Goal: Task Accomplishment & Management: Use online tool/utility

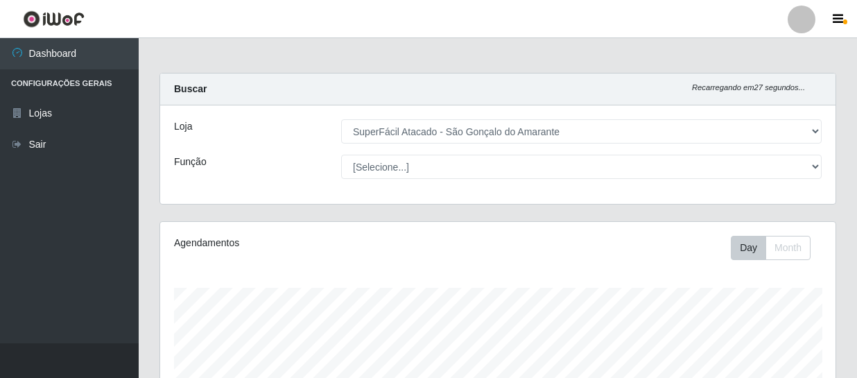
select select "408"
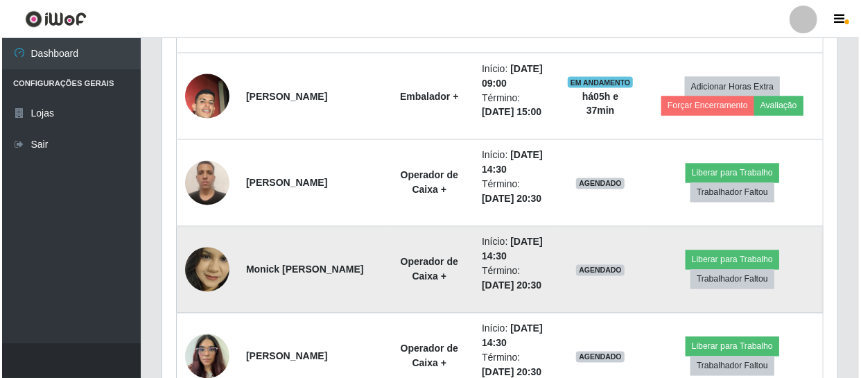
scroll to position [288, 676]
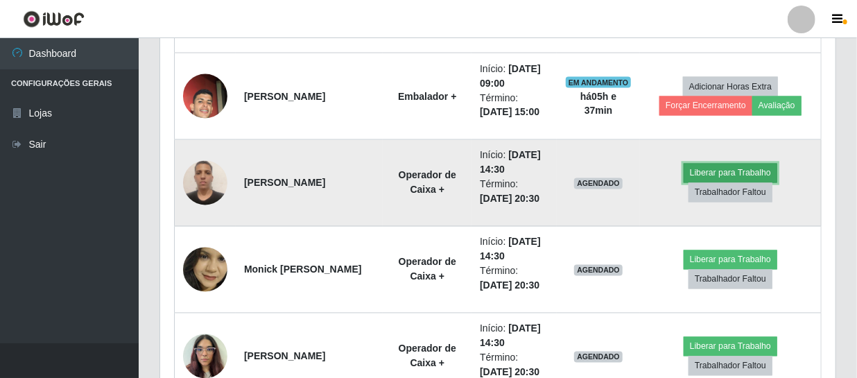
click at [747, 173] on button "Liberar para Trabalho" at bounding box center [731, 173] width 94 height 19
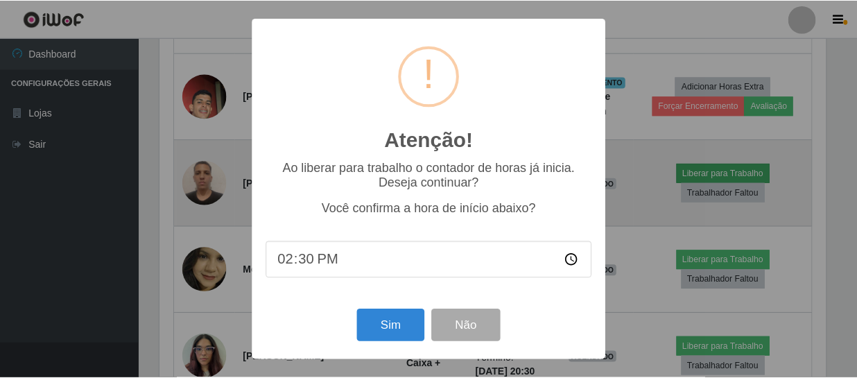
scroll to position [288, 669]
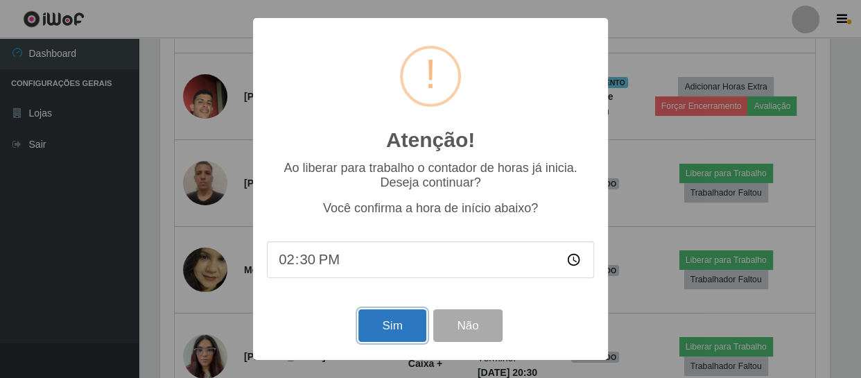
click at [384, 329] on button "Sim" at bounding box center [392, 325] width 67 height 33
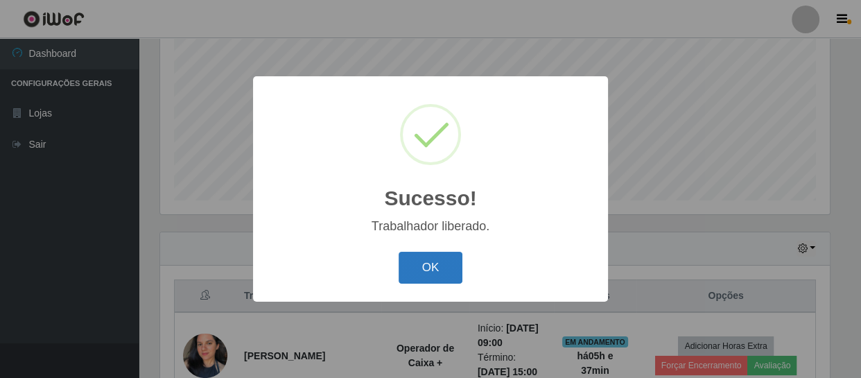
click at [437, 261] on button "OK" at bounding box center [431, 268] width 65 height 33
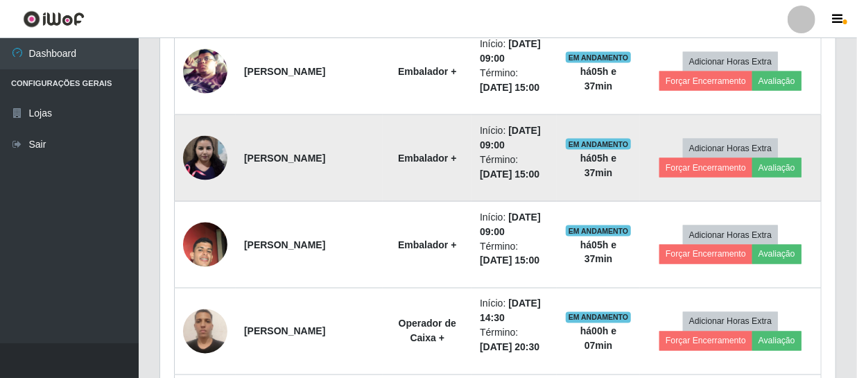
scroll to position [989, 0]
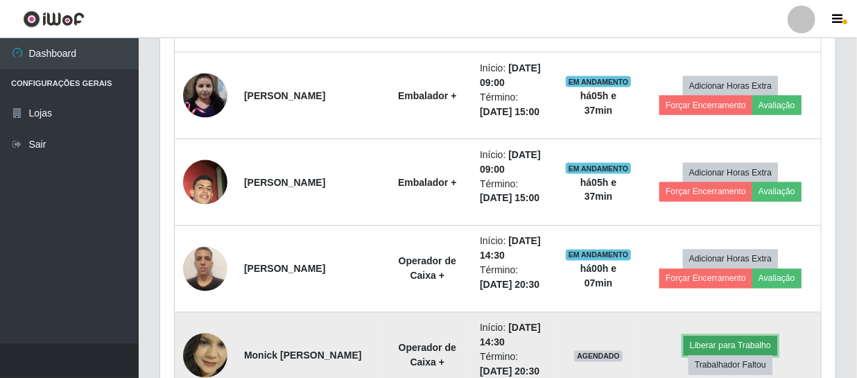
click at [732, 339] on button "Liberar para Trabalho" at bounding box center [731, 345] width 94 height 19
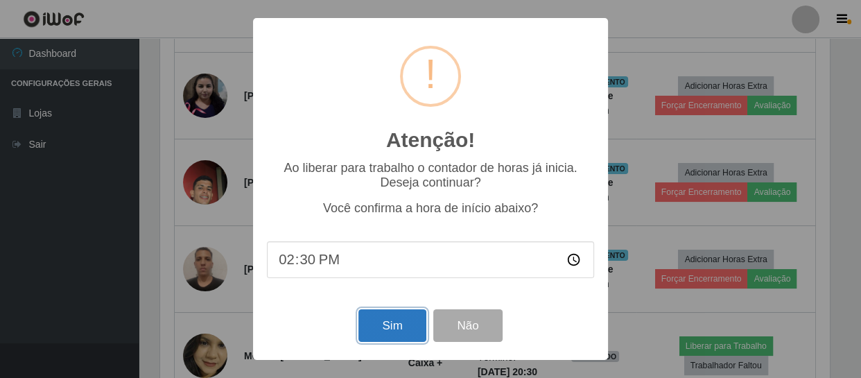
click at [379, 325] on button "Sim" at bounding box center [392, 325] width 67 height 33
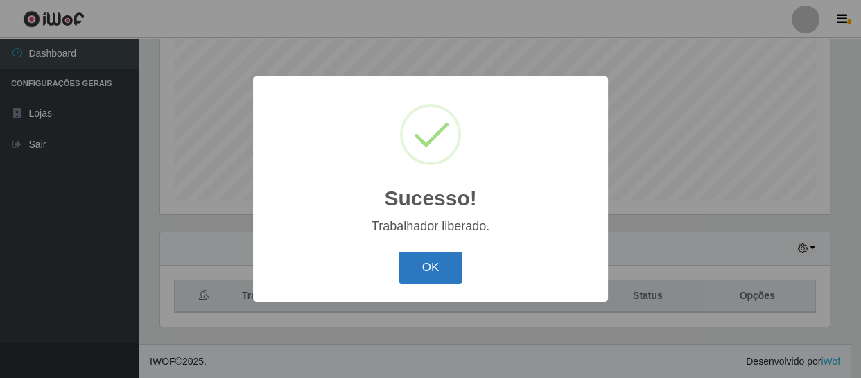
click at [443, 271] on button "OK" at bounding box center [431, 268] width 65 height 33
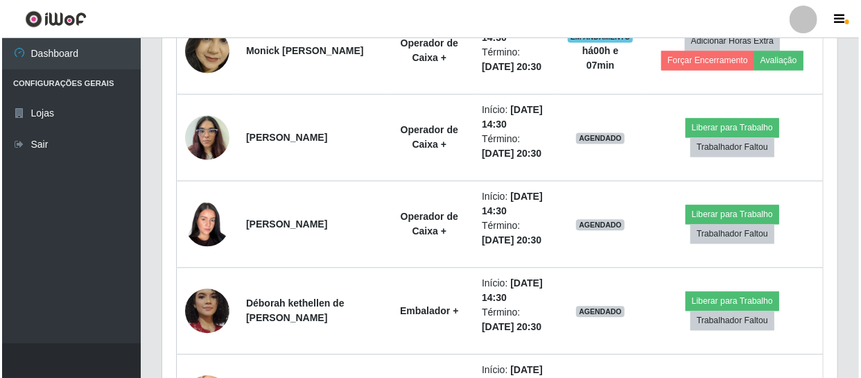
scroll to position [1304, 0]
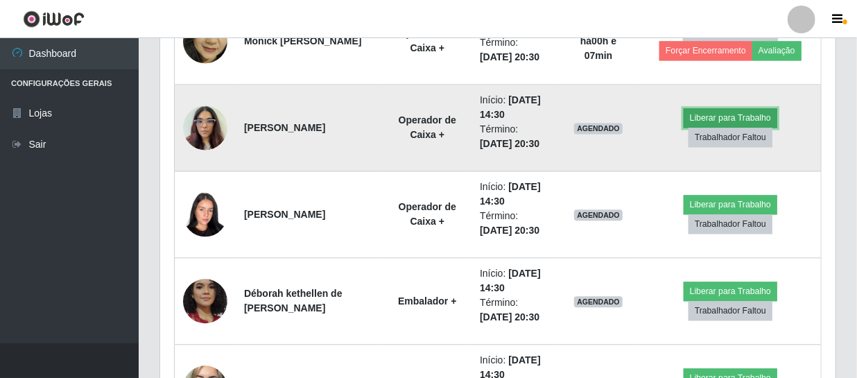
click at [749, 112] on button "Liberar para Trabalho" at bounding box center [731, 117] width 94 height 19
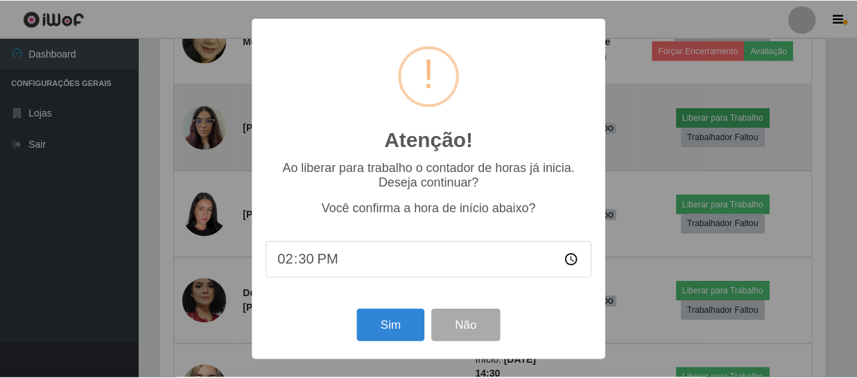
scroll to position [288, 669]
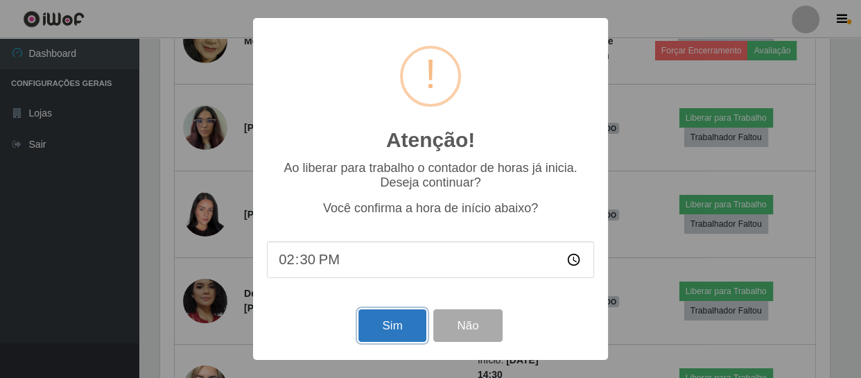
click at [384, 323] on button "Sim" at bounding box center [392, 325] width 67 height 33
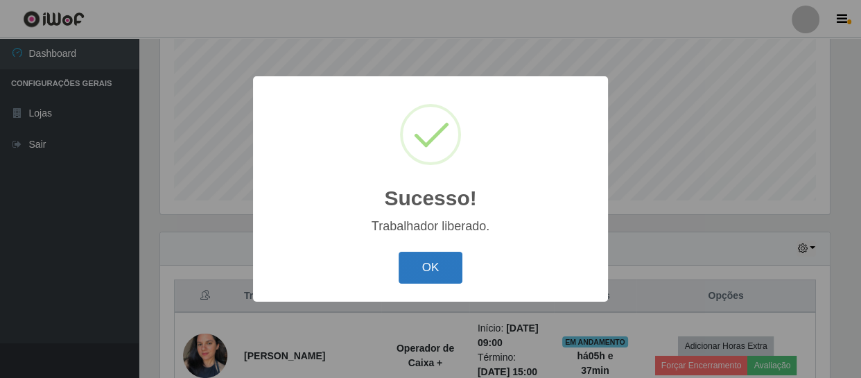
click at [430, 267] on button "OK" at bounding box center [431, 268] width 65 height 33
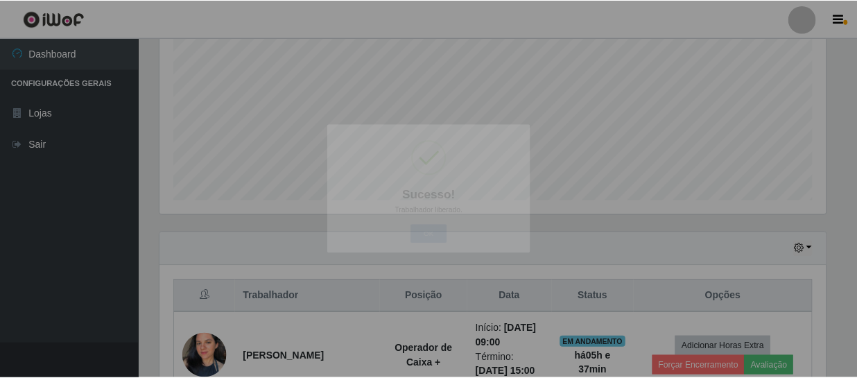
scroll to position [0, 0]
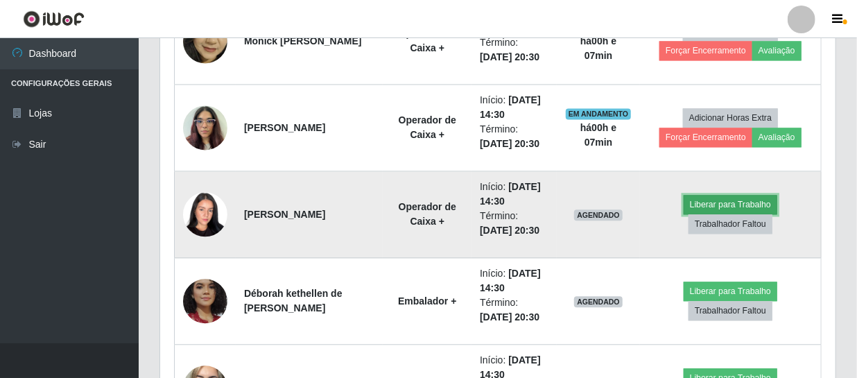
click at [720, 200] on button "Liberar para Trabalho" at bounding box center [731, 204] width 94 height 19
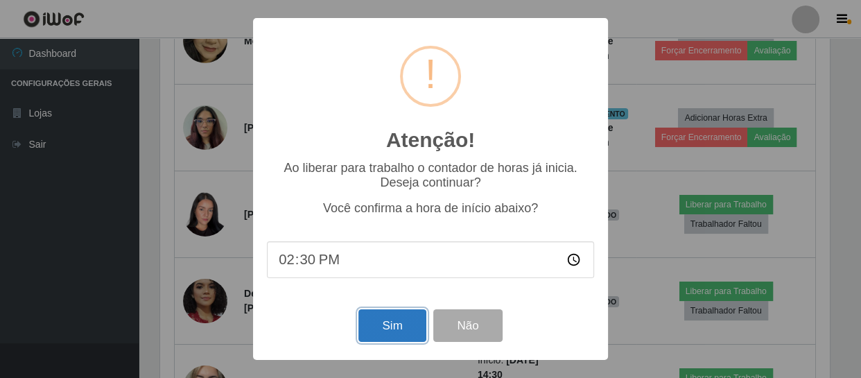
click at [394, 323] on button "Sim" at bounding box center [392, 325] width 67 height 33
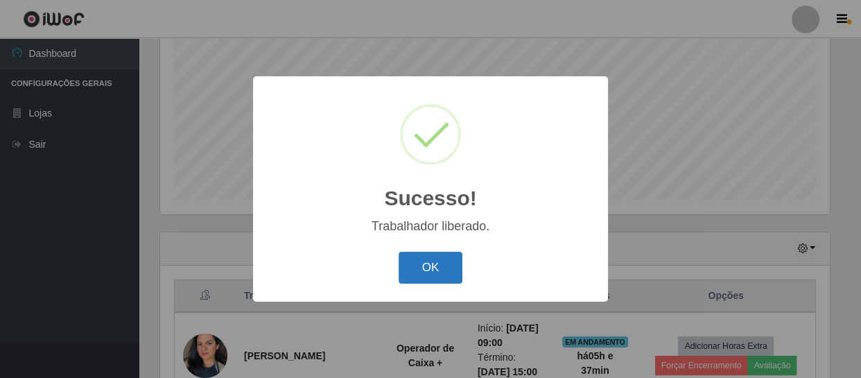
click at [443, 274] on button "OK" at bounding box center [431, 268] width 65 height 33
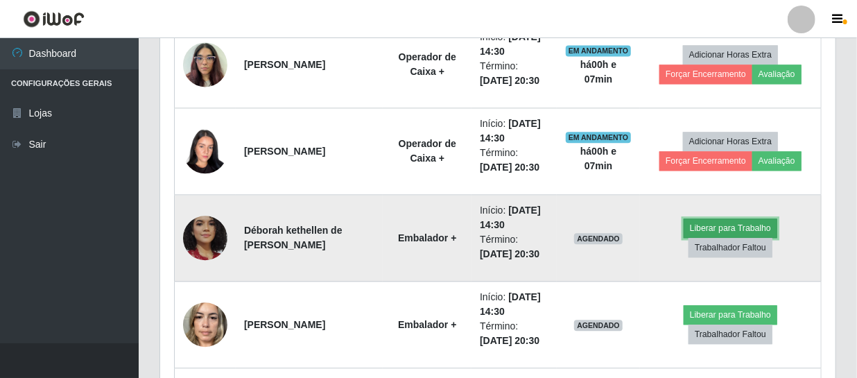
click at [741, 223] on button "Liberar para Trabalho" at bounding box center [731, 227] width 94 height 19
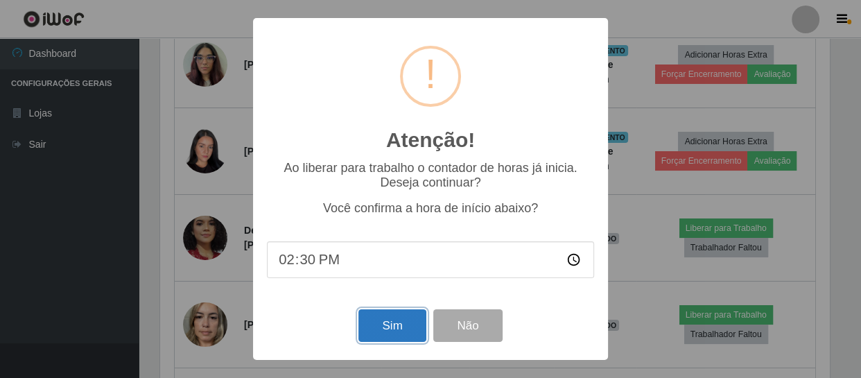
click at [391, 320] on button "Sim" at bounding box center [392, 325] width 67 height 33
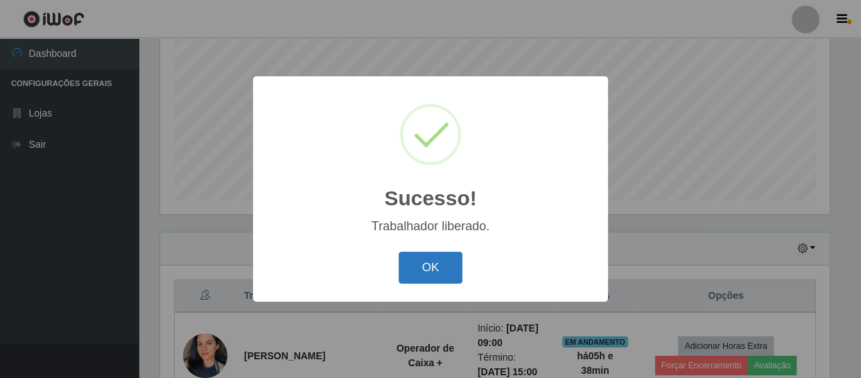
click at [424, 266] on button "OK" at bounding box center [431, 268] width 65 height 33
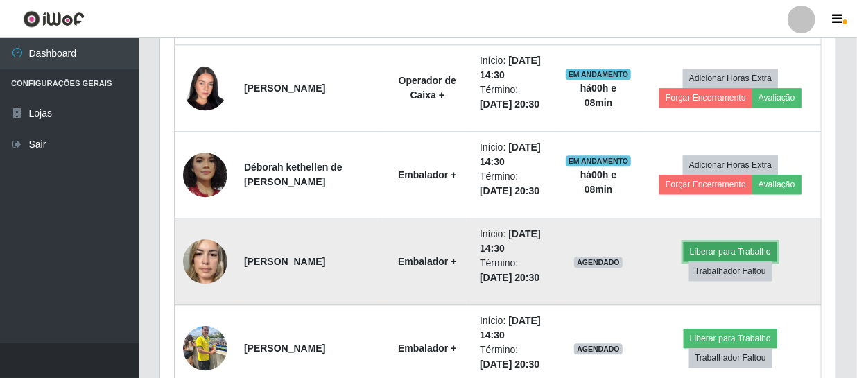
click at [712, 248] on button "Liberar para Trabalho" at bounding box center [731, 251] width 94 height 19
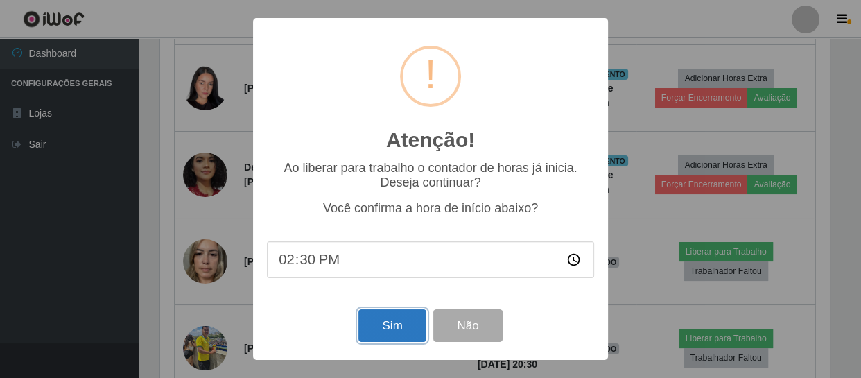
click at [379, 321] on button "Sim" at bounding box center [392, 325] width 67 height 33
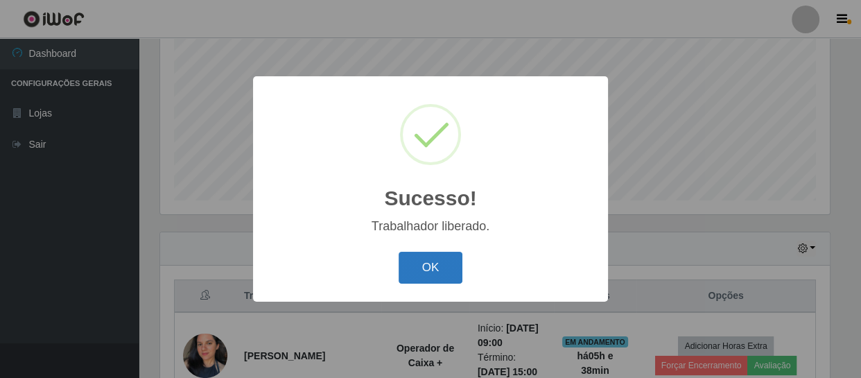
click at [437, 262] on button "OK" at bounding box center [431, 268] width 65 height 33
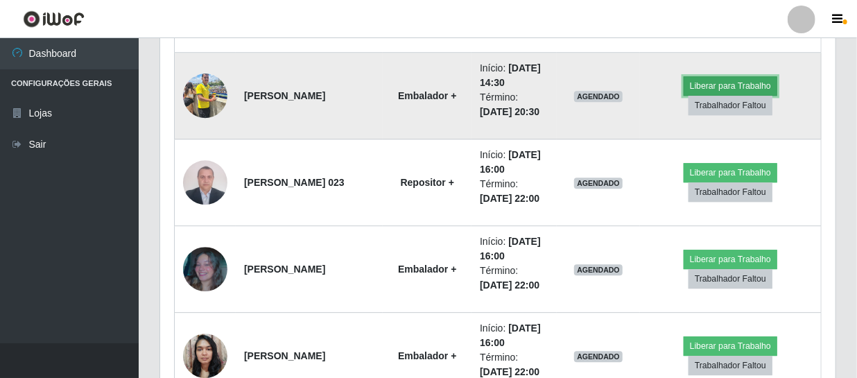
click at [713, 81] on button "Liberar para Trabalho" at bounding box center [731, 85] width 94 height 19
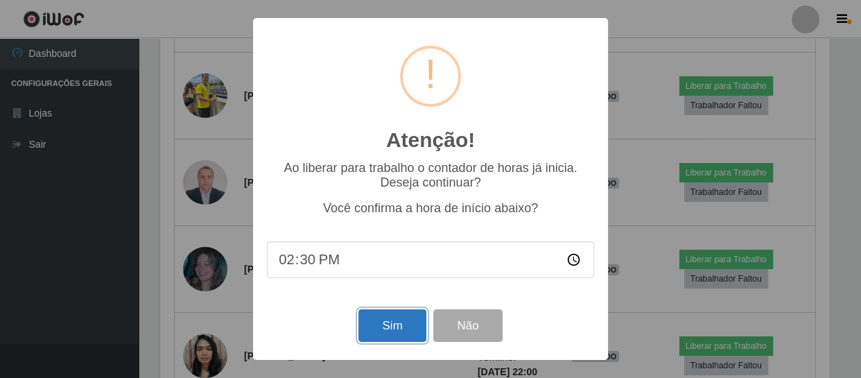
click at [390, 323] on button "Sim" at bounding box center [392, 325] width 67 height 33
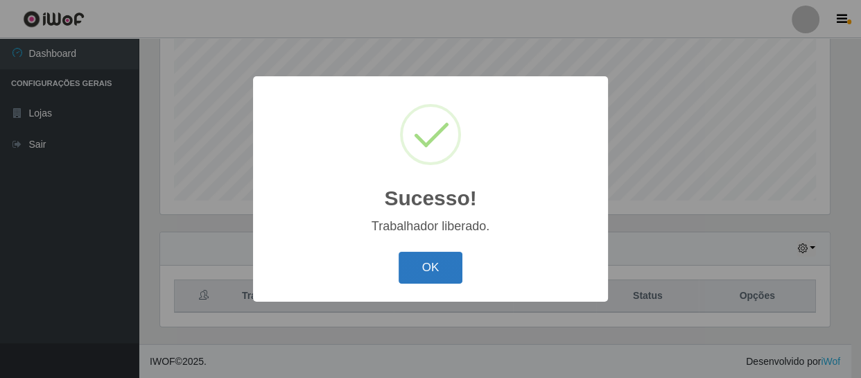
click at [426, 264] on button "OK" at bounding box center [431, 268] width 65 height 33
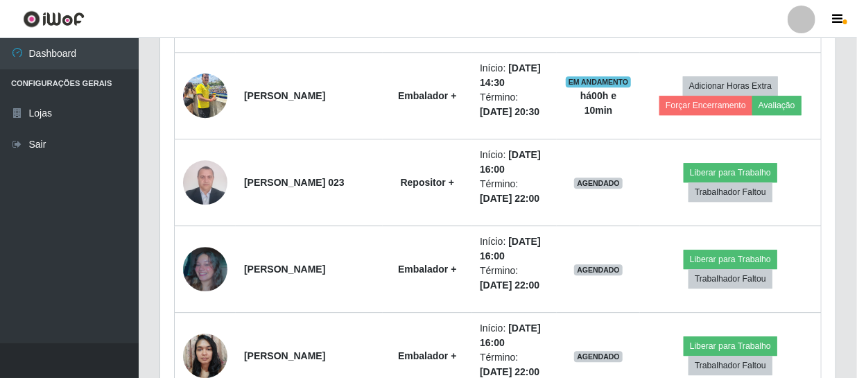
drag, startPoint x: 832, startPoint y: 137, endPoint x: 839, endPoint y: 160, distance: 23.9
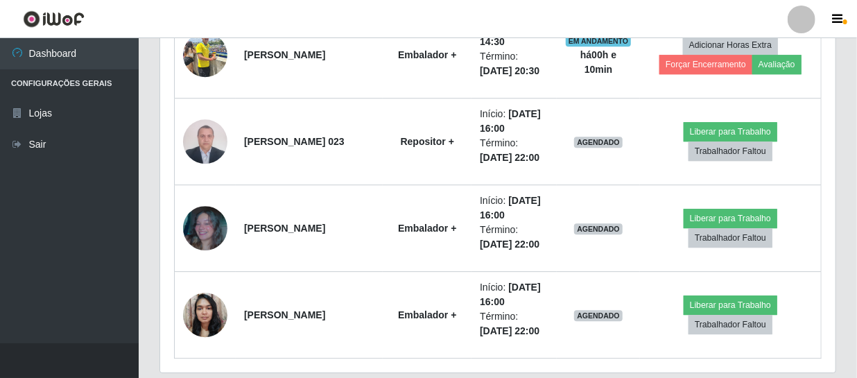
scroll to position [1746, 0]
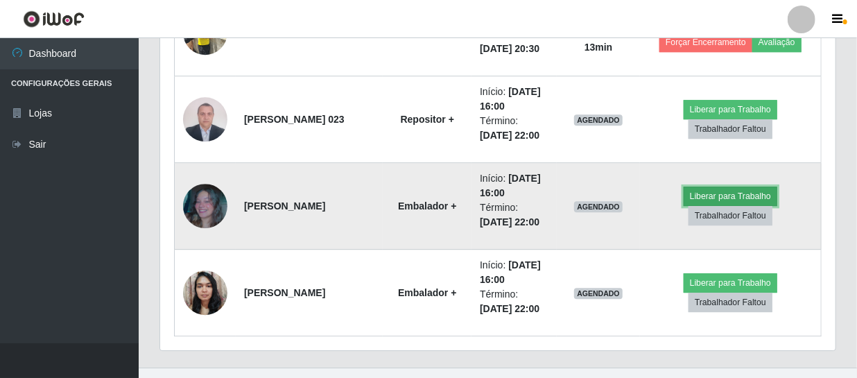
click at [708, 198] on button "Liberar para Trabalho" at bounding box center [731, 196] width 94 height 19
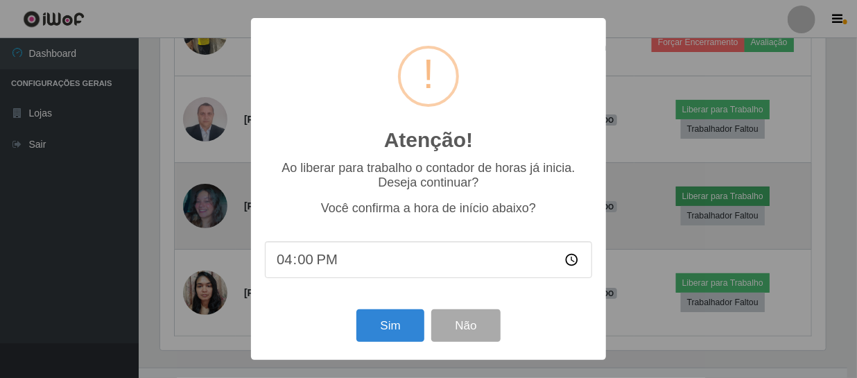
scroll to position [288, 669]
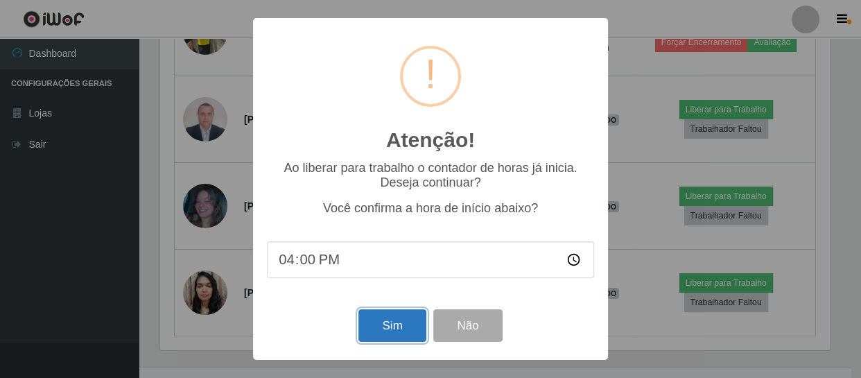
click at [391, 334] on button "Sim" at bounding box center [392, 325] width 67 height 33
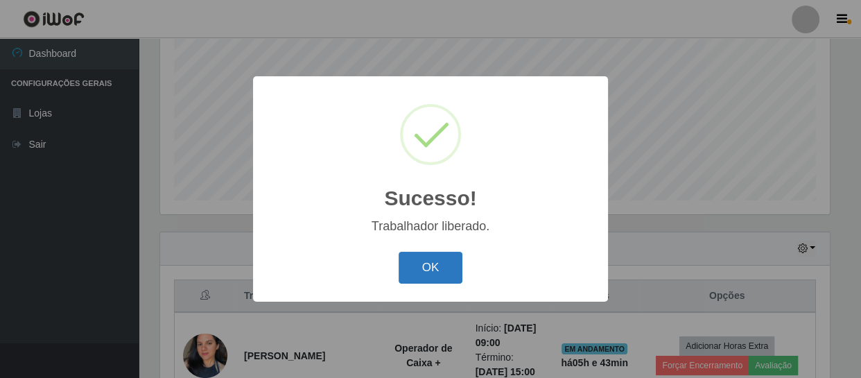
click at [429, 270] on button "OK" at bounding box center [431, 268] width 65 height 33
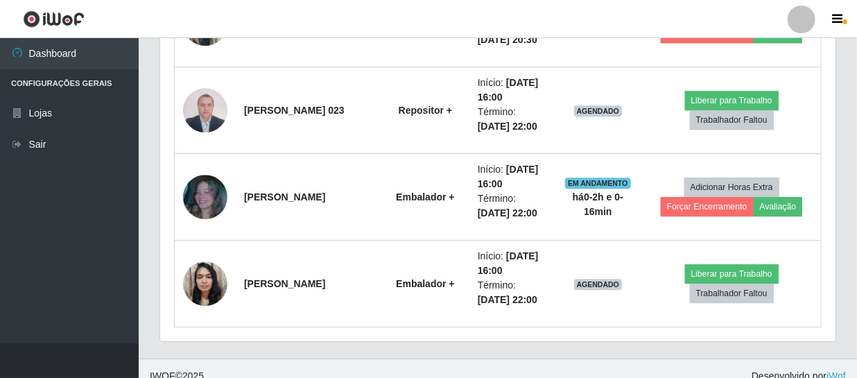
scroll to position [1769, 0]
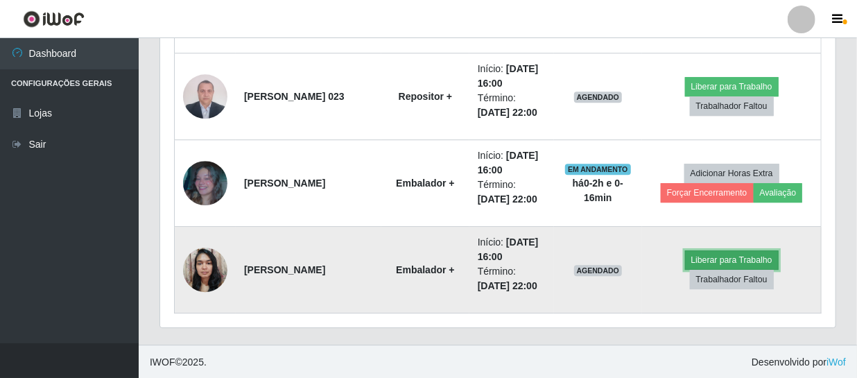
click at [755, 254] on button "Liberar para Trabalho" at bounding box center [732, 259] width 94 height 19
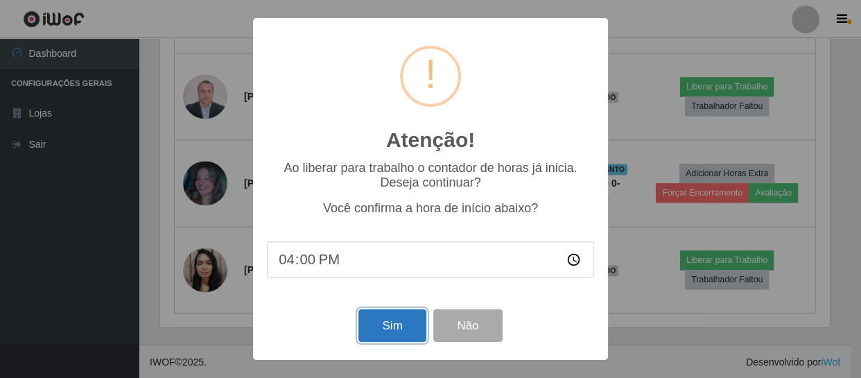
click at [395, 332] on button "Sim" at bounding box center [392, 325] width 67 height 33
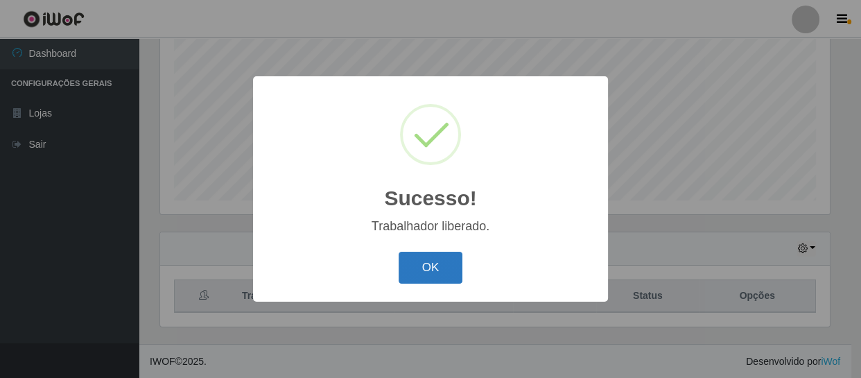
click at [440, 264] on button "OK" at bounding box center [431, 268] width 65 height 33
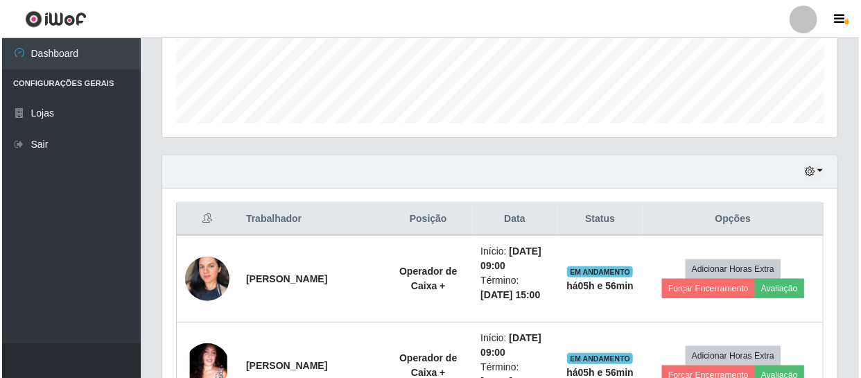
scroll to position [444, 0]
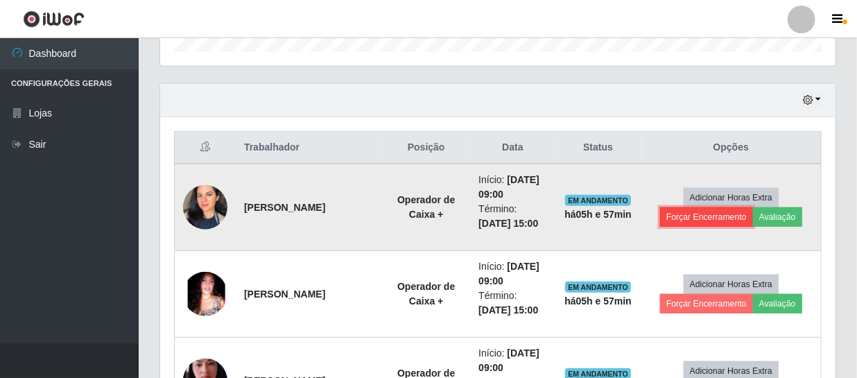
click at [728, 215] on button "Forçar Encerramento" at bounding box center [706, 216] width 93 height 19
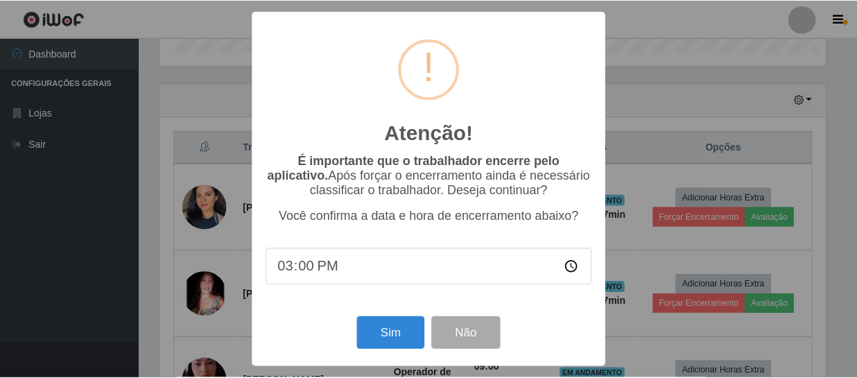
scroll to position [288, 669]
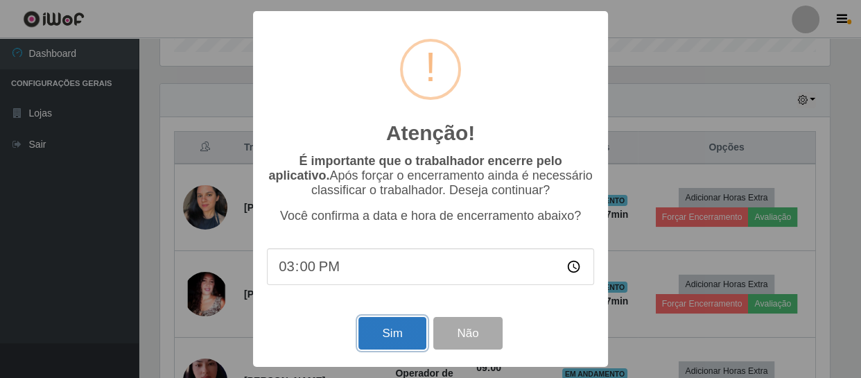
click at [395, 338] on button "Sim" at bounding box center [392, 333] width 67 height 33
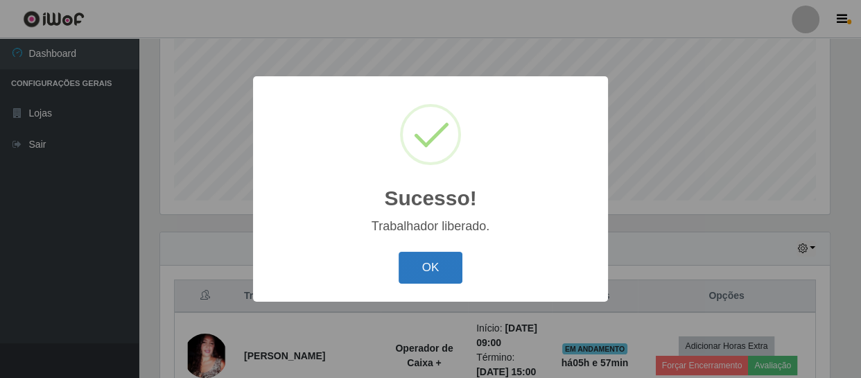
click at [437, 261] on button "OK" at bounding box center [431, 268] width 65 height 33
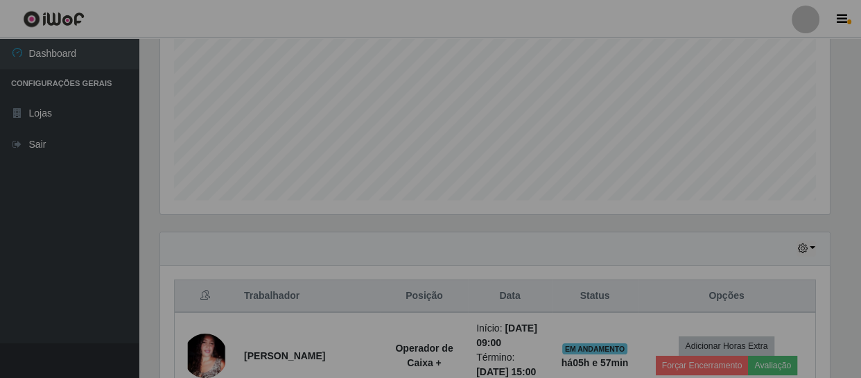
scroll to position [288, 676]
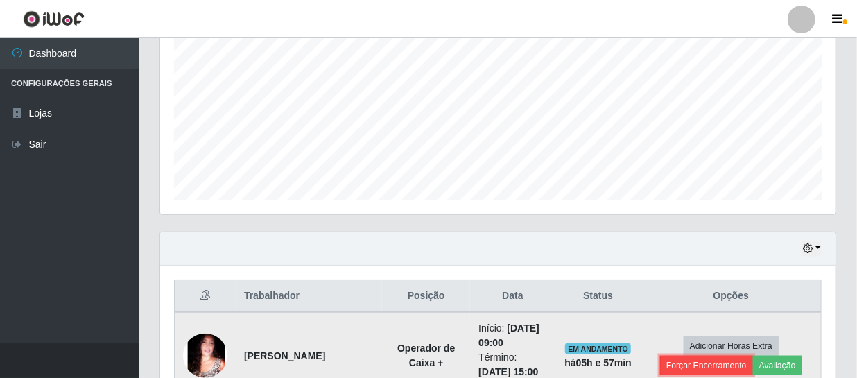
click at [689, 364] on button "Forçar Encerramento" at bounding box center [706, 365] width 93 height 19
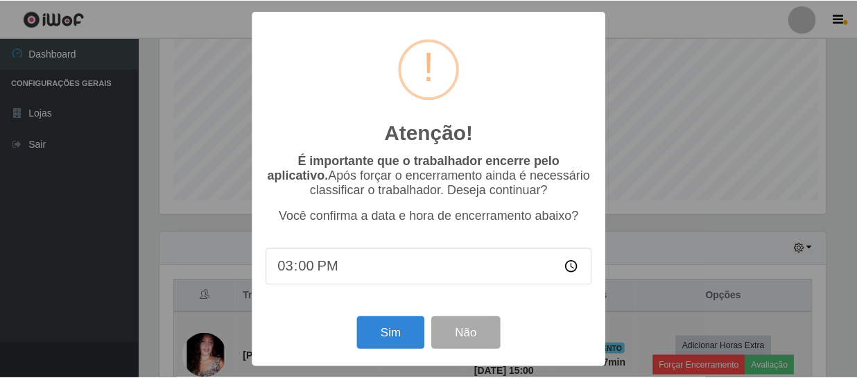
scroll to position [288, 669]
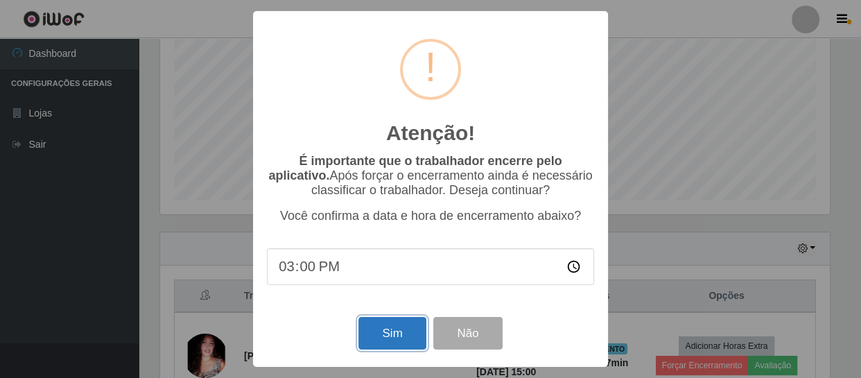
click at [391, 336] on button "Sim" at bounding box center [392, 333] width 67 height 33
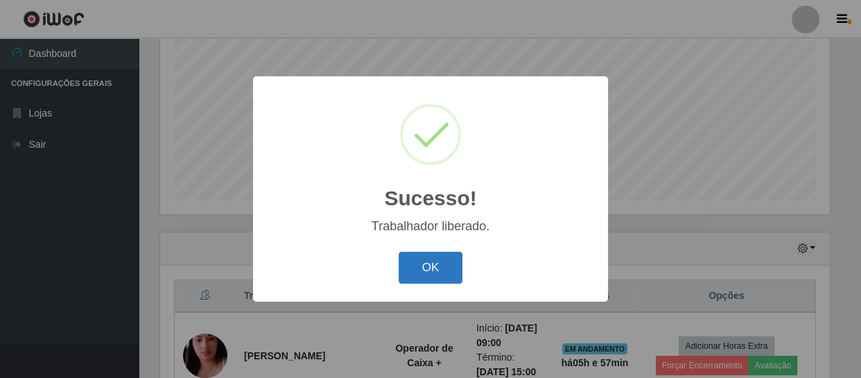
click at [415, 264] on button "OK" at bounding box center [431, 268] width 65 height 33
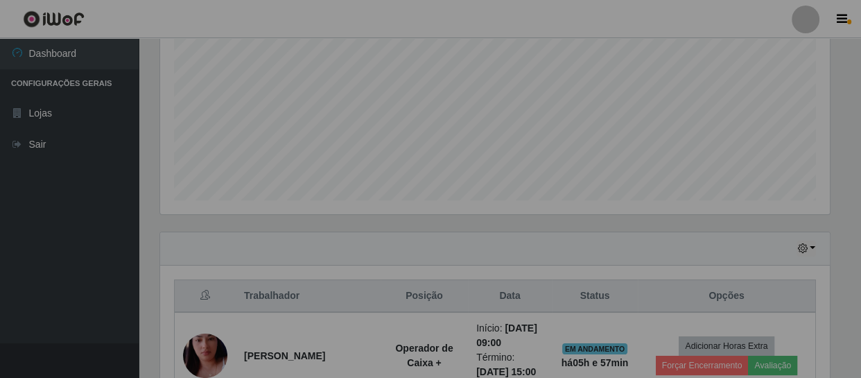
scroll to position [288, 676]
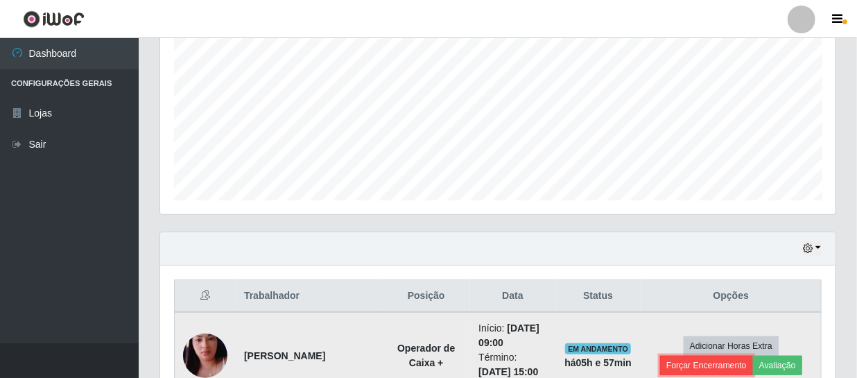
click at [680, 366] on button "Forçar Encerramento" at bounding box center [706, 365] width 93 height 19
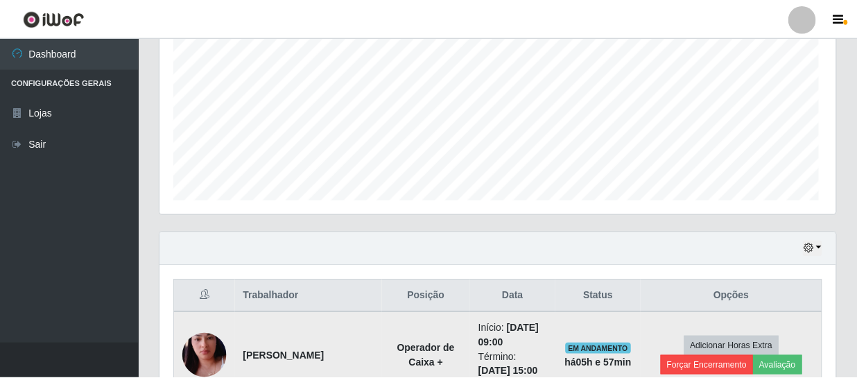
scroll to position [288, 669]
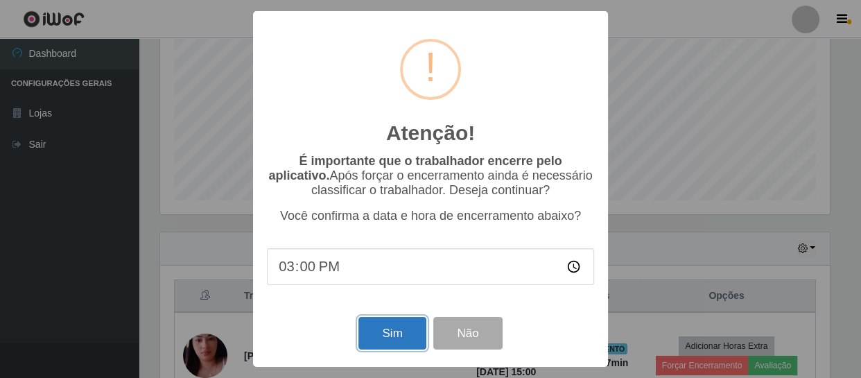
click at [400, 330] on button "Sim" at bounding box center [392, 333] width 67 height 33
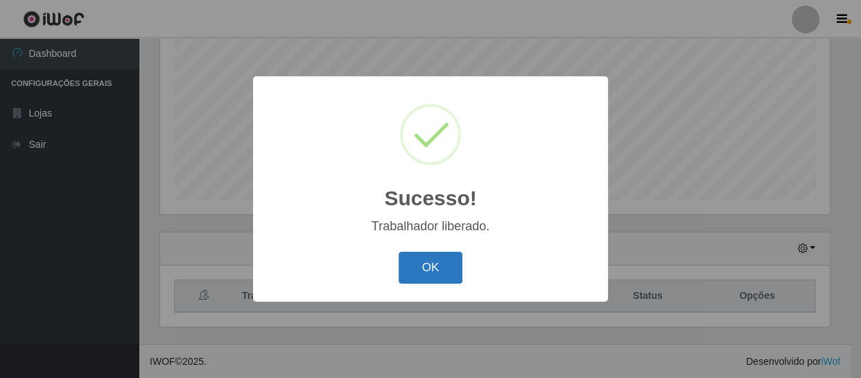
click at [419, 269] on button "OK" at bounding box center [431, 268] width 65 height 33
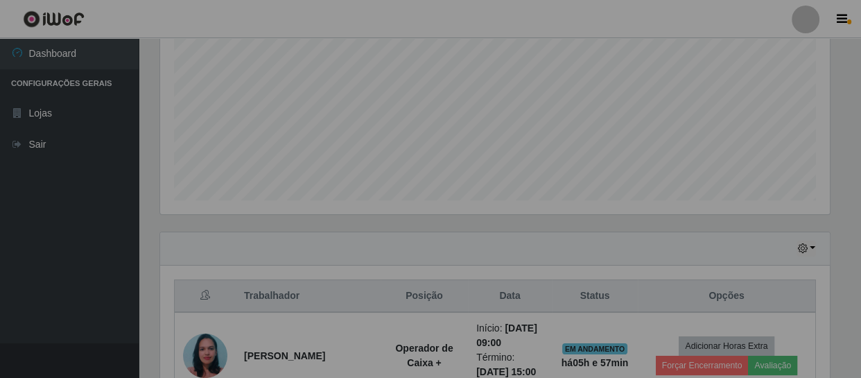
scroll to position [288, 676]
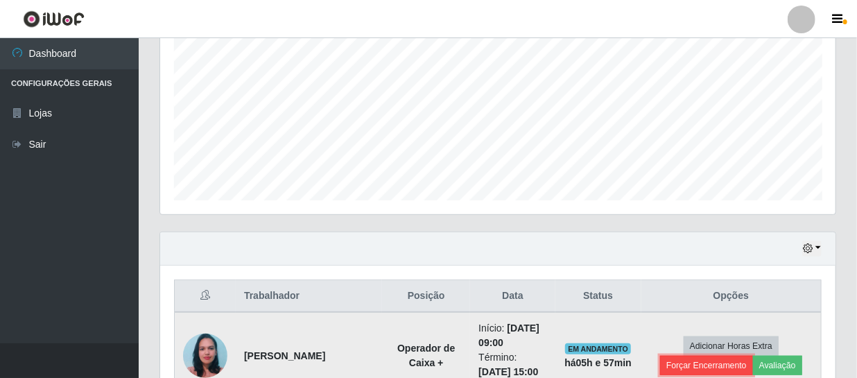
click at [712, 365] on button "Forçar Encerramento" at bounding box center [706, 365] width 93 height 19
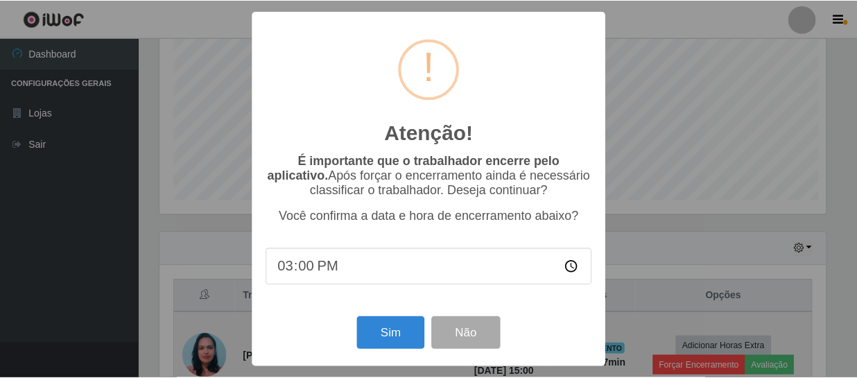
scroll to position [288, 669]
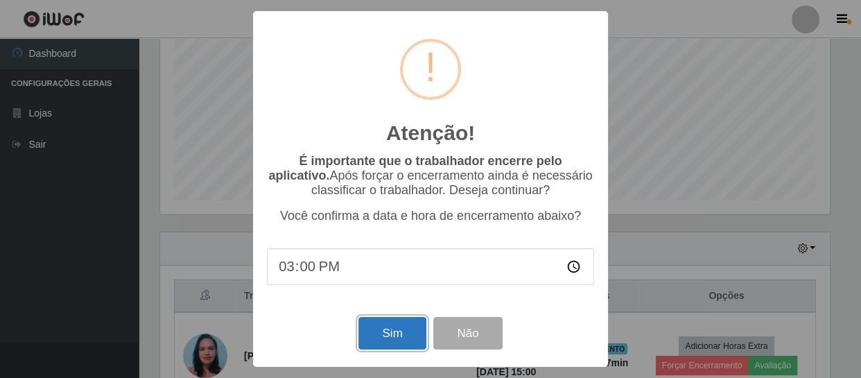
click at [386, 334] on button "Sim" at bounding box center [392, 333] width 67 height 33
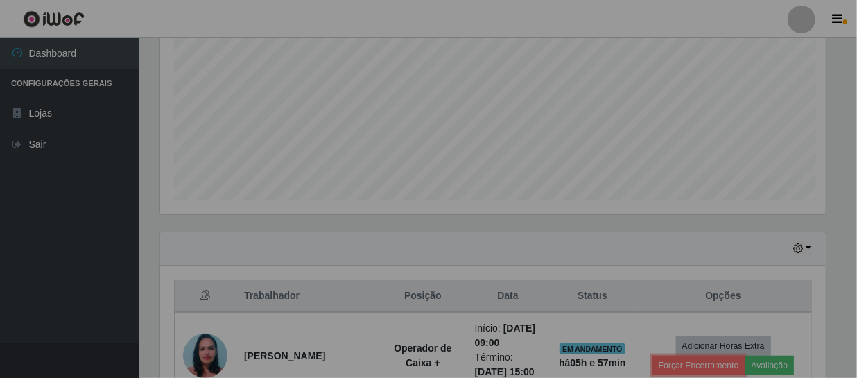
scroll to position [288, 676]
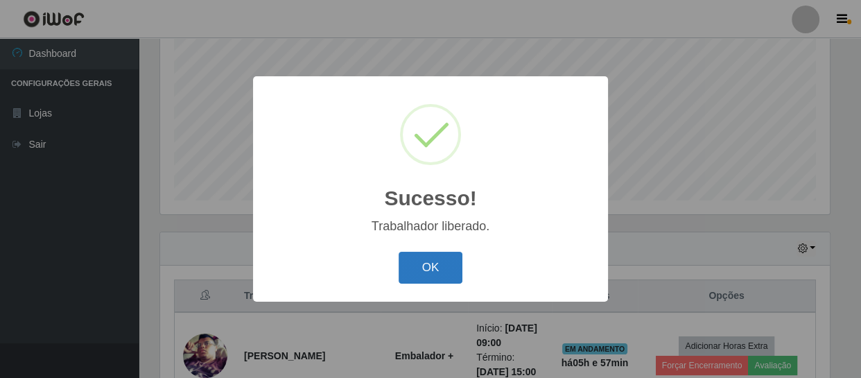
click at [423, 270] on button "OK" at bounding box center [431, 268] width 65 height 33
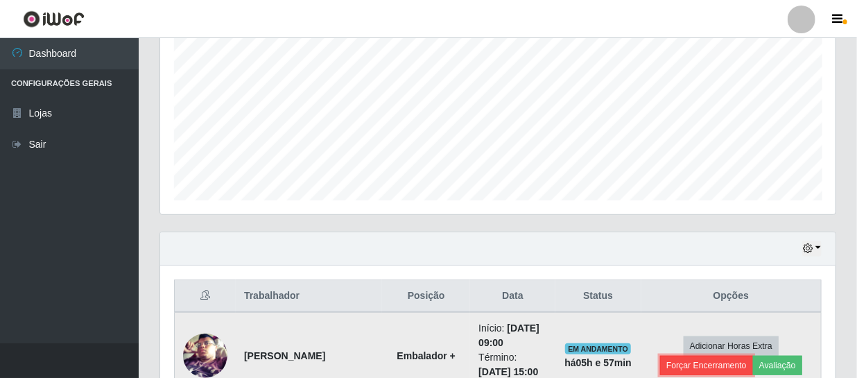
click at [712, 366] on button "Forçar Encerramento" at bounding box center [706, 365] width 93 height 19
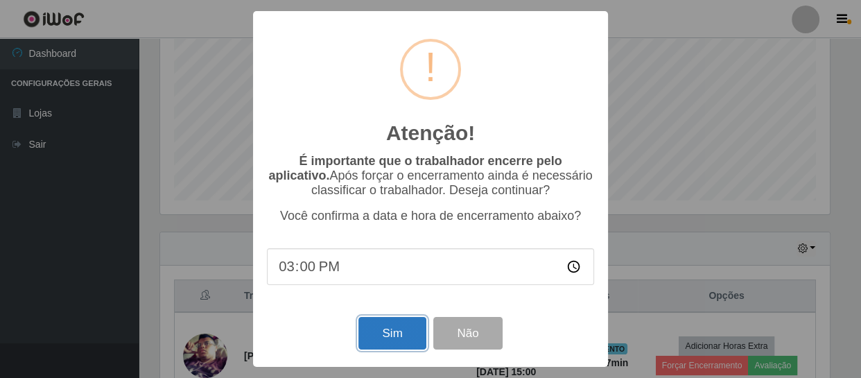
click at [396, 330] on button "Sim" at bounding box center [392, 333] width 67 height 33
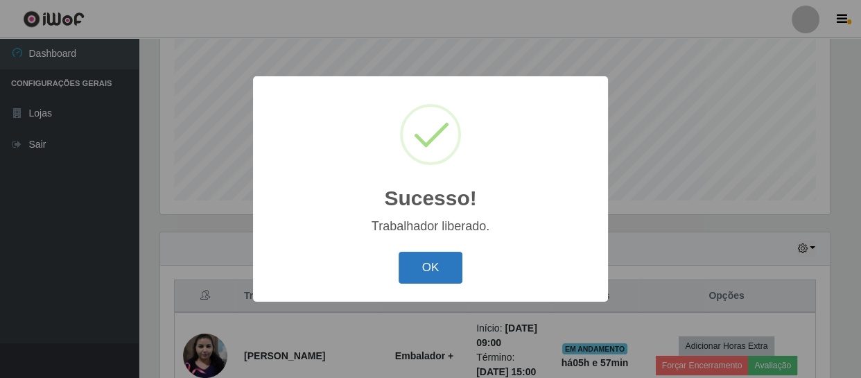
click at [444, 267] on button "OK" at bounding box center [431, 268] width 65 height 33
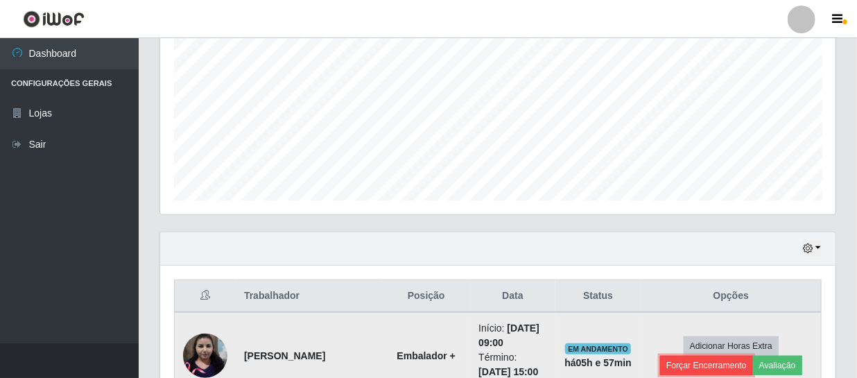
click at [686, 359] on button "Forçar Encerramento" at bounding box center [706, 365] width 93 height 19
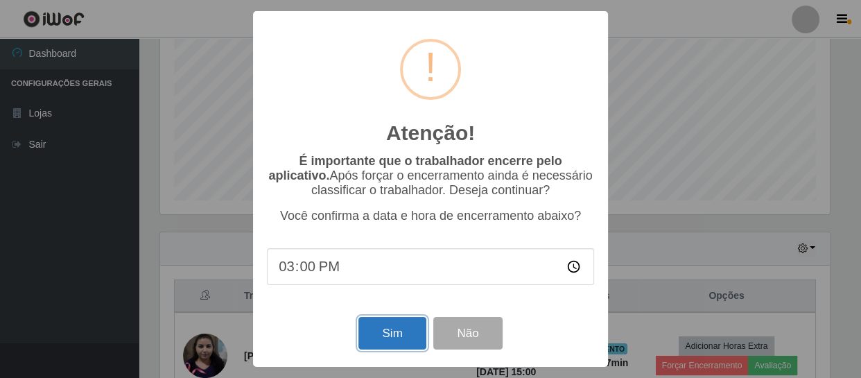
click at [393, 341] on button "Sim" at bounding box center [392, 333] width 67 height 33
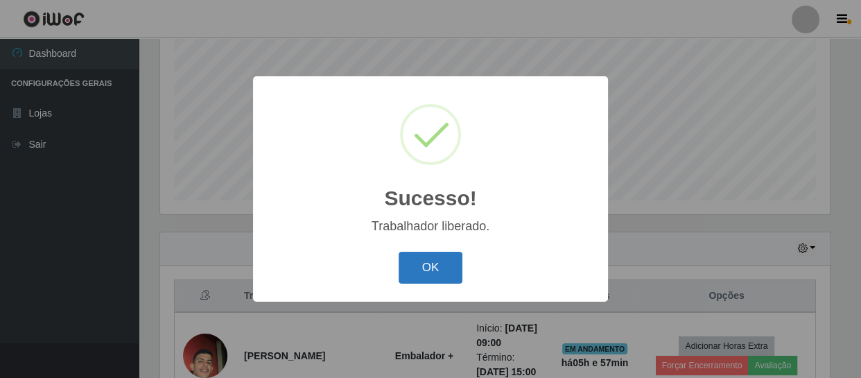
click at [422, 264] on button "OK" at bounding box center [431, 268] width 65 height 33
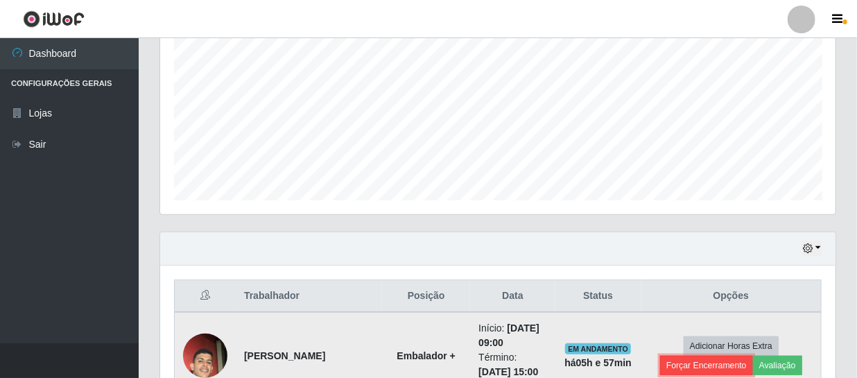
click at [719, 364] on button "Forçar Encerramento" at bounding box center [706, 365] width 93 height 19
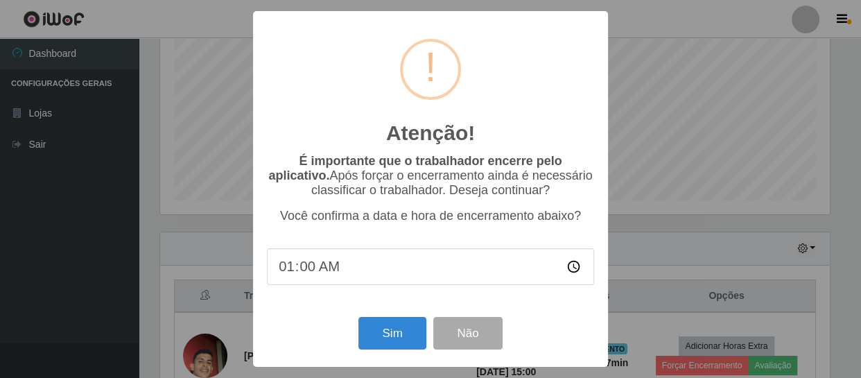
type input "14:00"
click at [474, 336] on button "Não" at bounding box center [468, 333] width 69 height 33
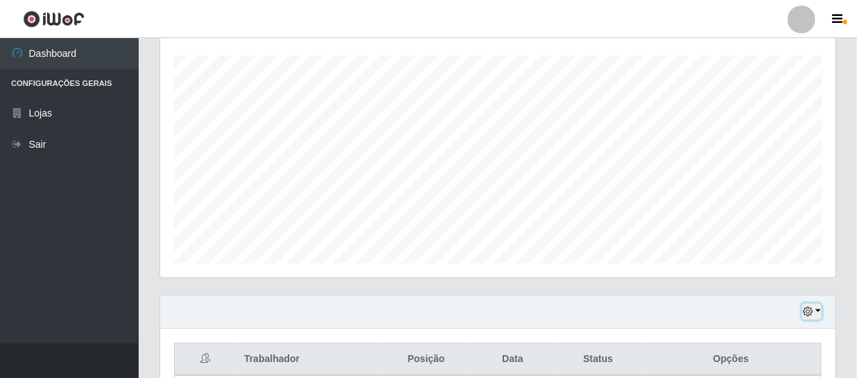
click at [806, 307] on icon "button" at bounding box center [808, 312] width 10 height 10
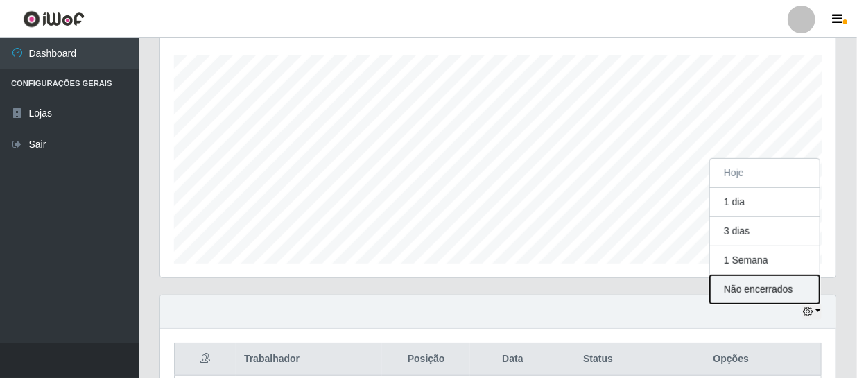
click at [775, 285] on button "Não encerrados" at bounding box center [765, 289] width 110 height 28
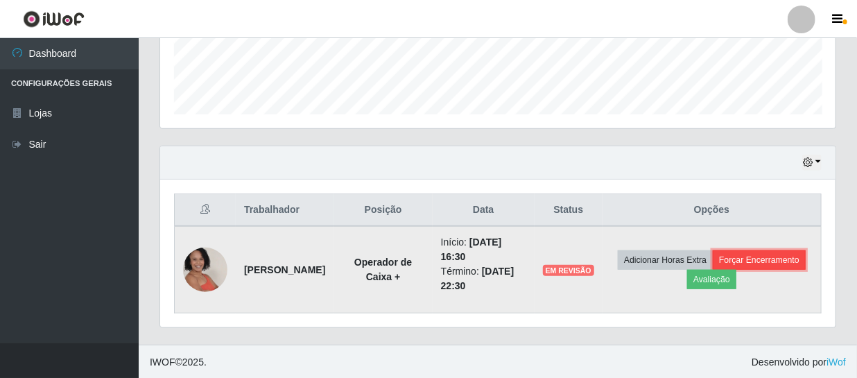
click at [713, 270] on button "Forçar Encerramento" at bounding box center [759, 259] width 93 height 19
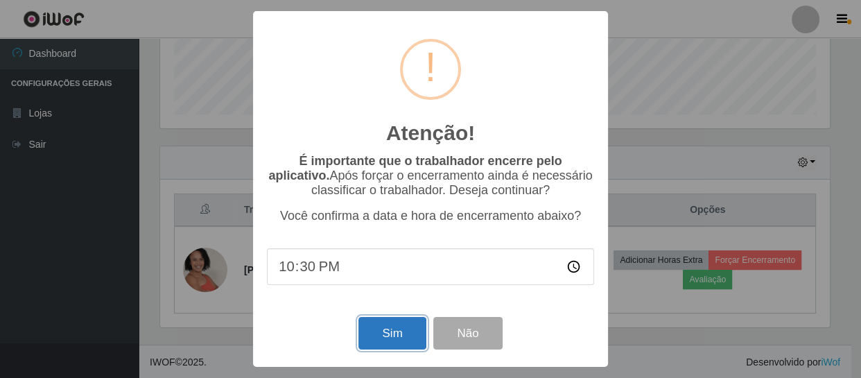
click at [392, 328] on button "Sim" at bounding box center [392, 333] width 67 height 33
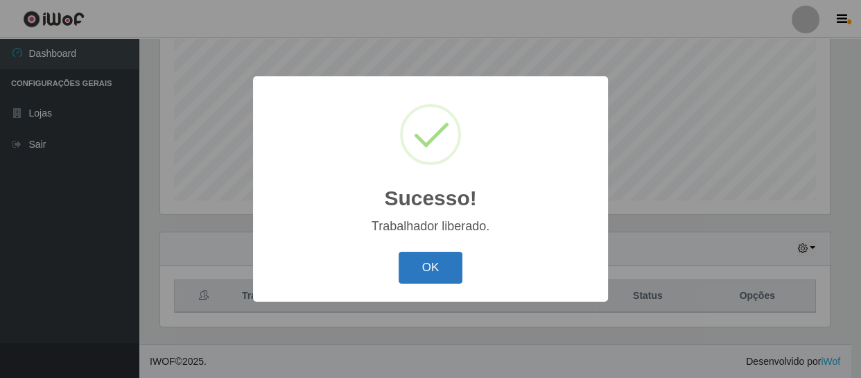
click at [447, 270] on button "OK" at bounding box center [431, 268] width 65 height 33
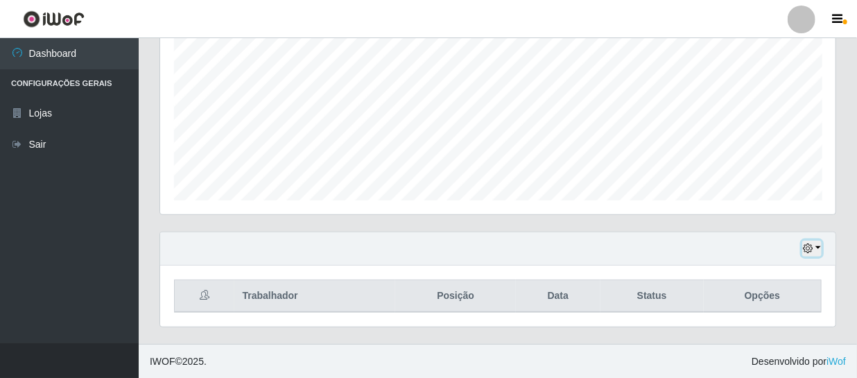
click at [811, 244] on icon "button" at bounding box center [808, 248] width 10 height 10
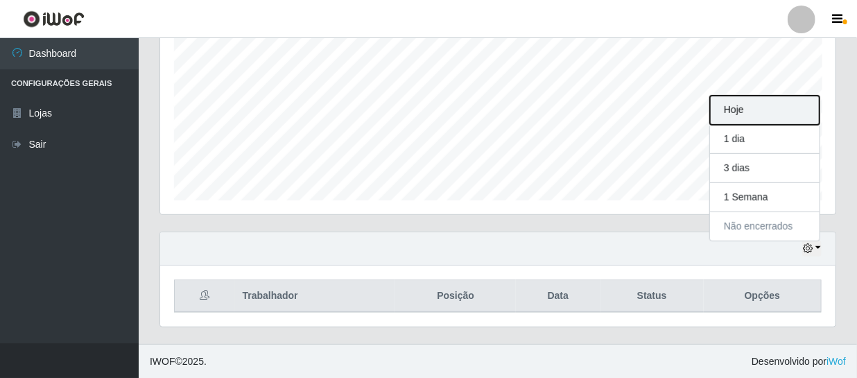
click at [781, 114] on button "Hoje" at bounding box center [765, 110] width 110 height 29
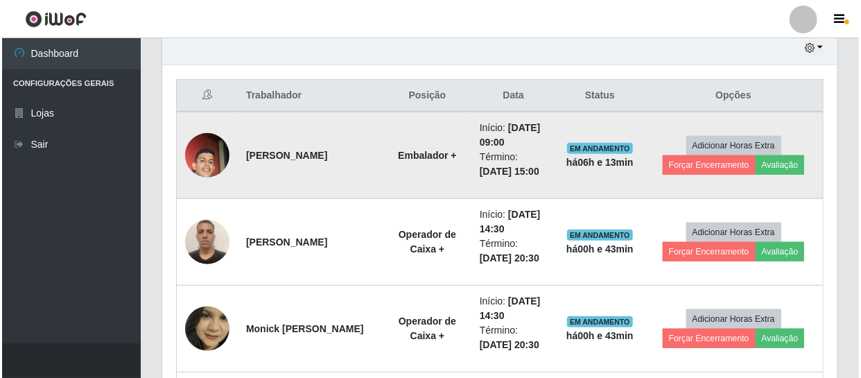
scroll to position [485, 0]
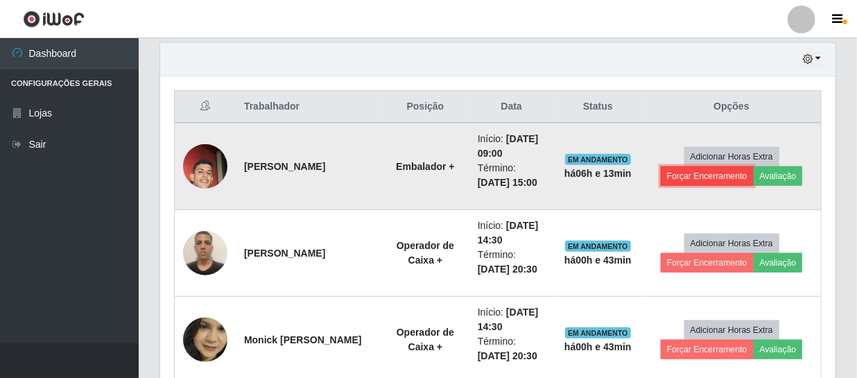
click at [698, 178] on button "Forçar Encerramento" at bounding box center [707, 175] width 93 height 19
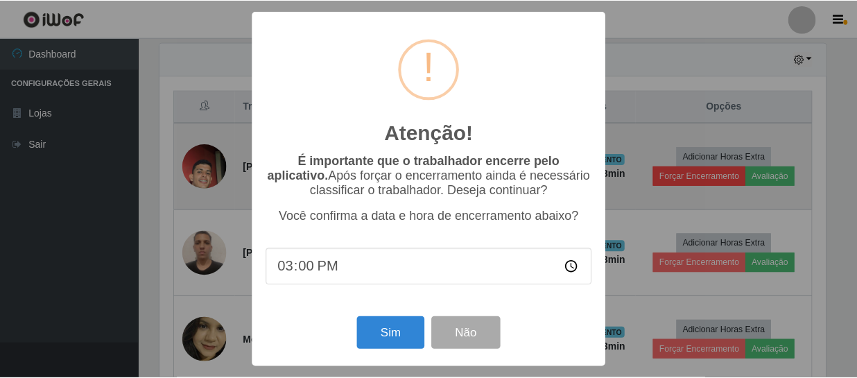
scroll to position [288, 669]
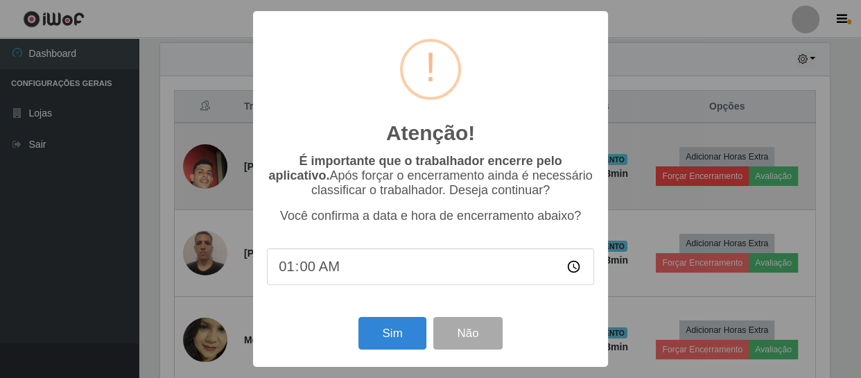
type input "14:00"
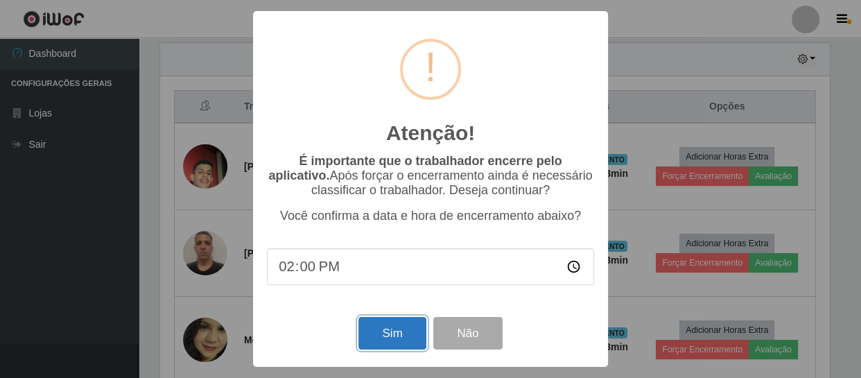
click at [410, 345] on button "Sim" at bounding box center [392, 333] width 67 height 33
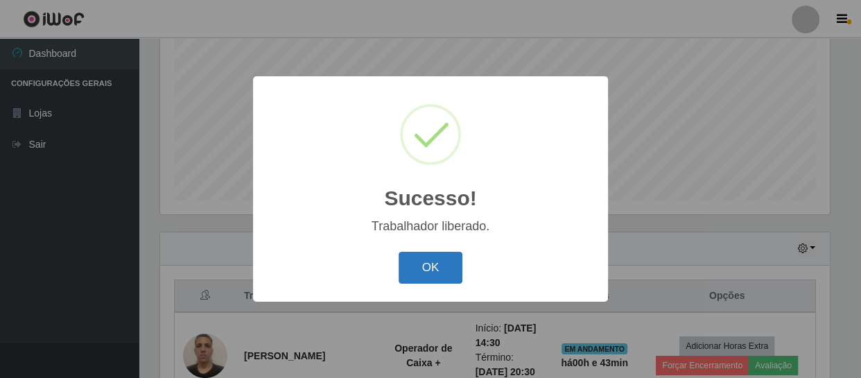
click at [430, 275] on button "OK" at bounding box center [431, 268] width 65 height 33
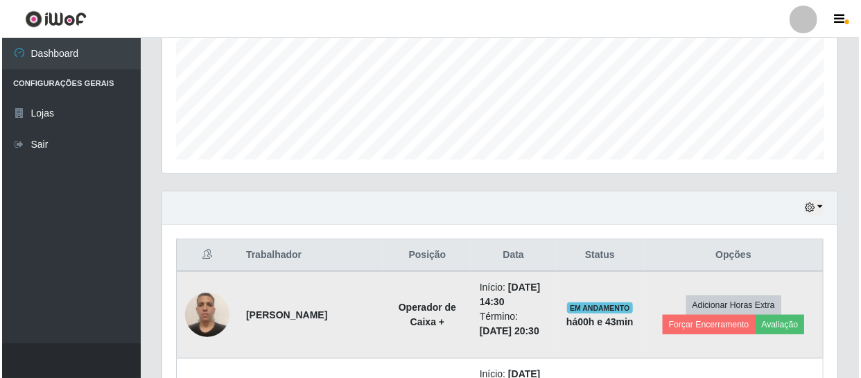
scroll to position [359, 0]
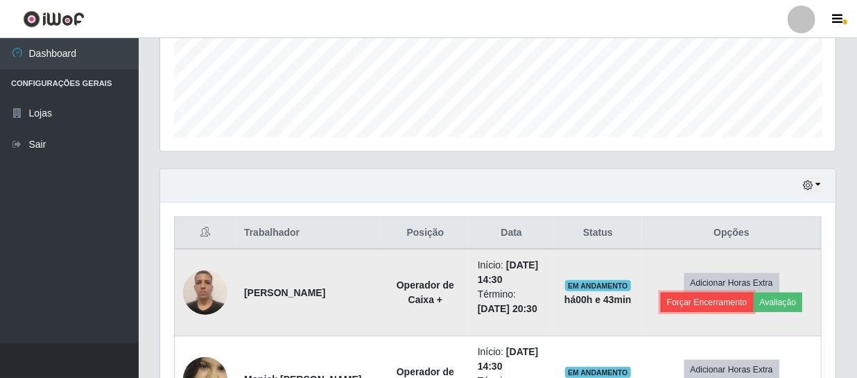
click at [742, 300] on button "Forçar Encerramento" at bounding box center [707, 302] width 93 height 19
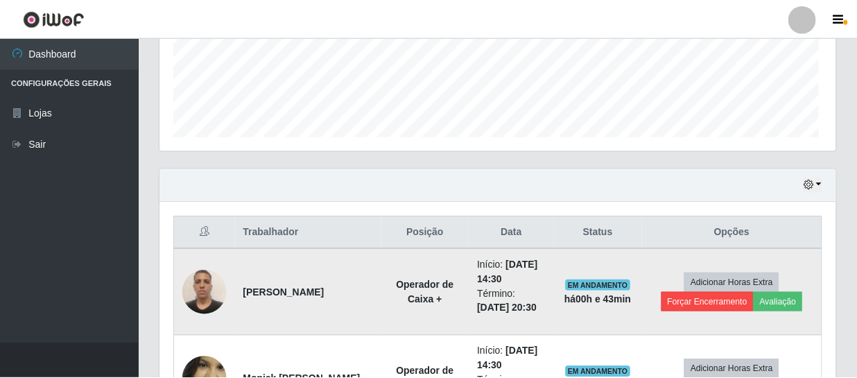
scroll to position [288, 669]
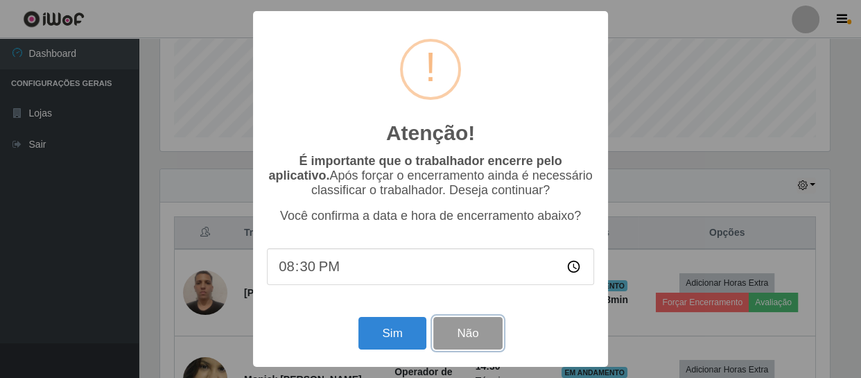
click at [494, 333] on button "Não" at bounding box center [468, 333] width 69 height 33
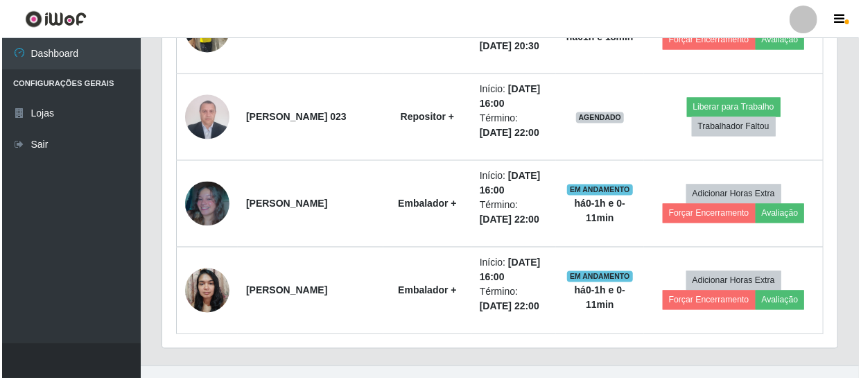
scroll to position [1162, 0]
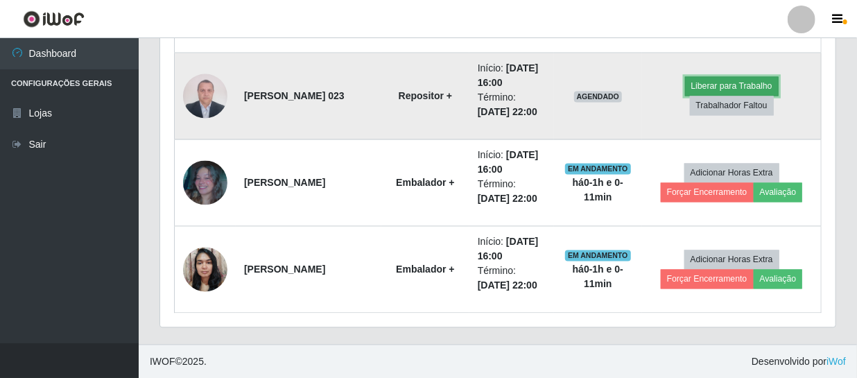
click at [744, 81] on button "Liberar para Trabalho" at bounding box center [732, 86] width 94 height 19
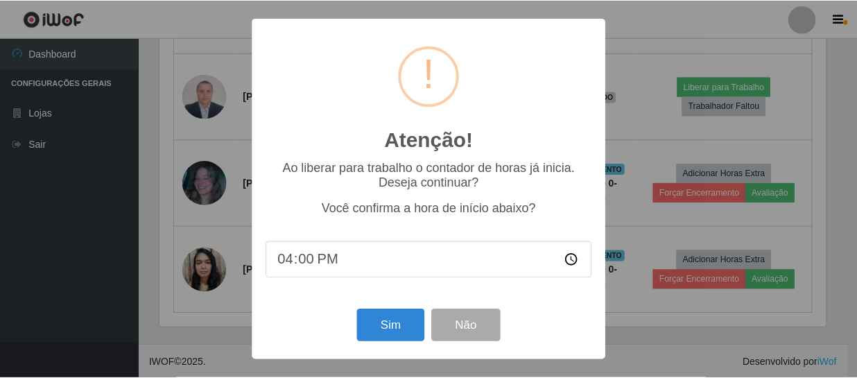
scroll to position [288, 669]
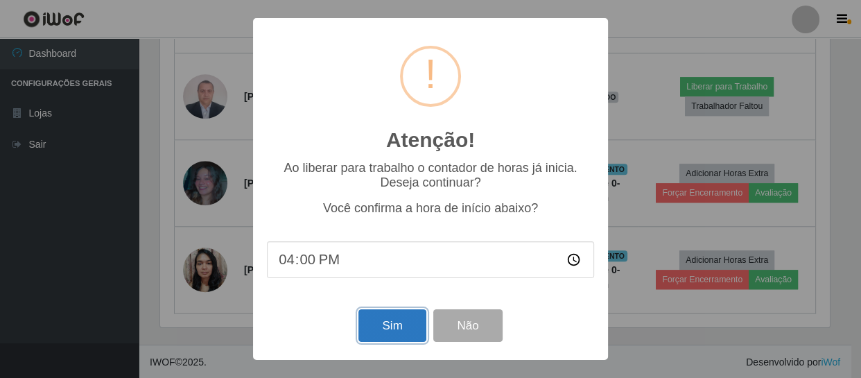
click at [388, 329] on button "Sim" at bounding box center [392, 325] width 67 height 33
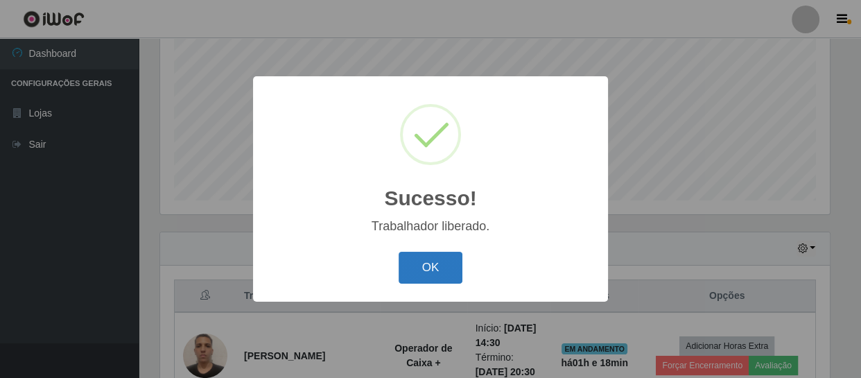
click at [432, 270] on button "OK" at bounding box center [431, 268] width 65 height 33
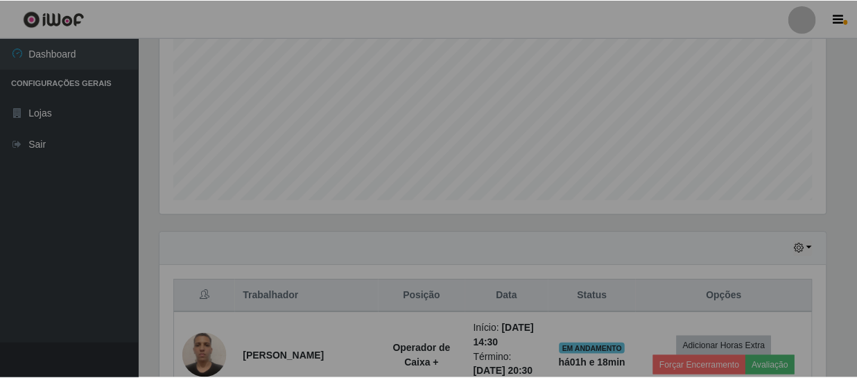
scroll to position [288, 676]
